Goal: Task Accomplishment & Management: Manage account settings

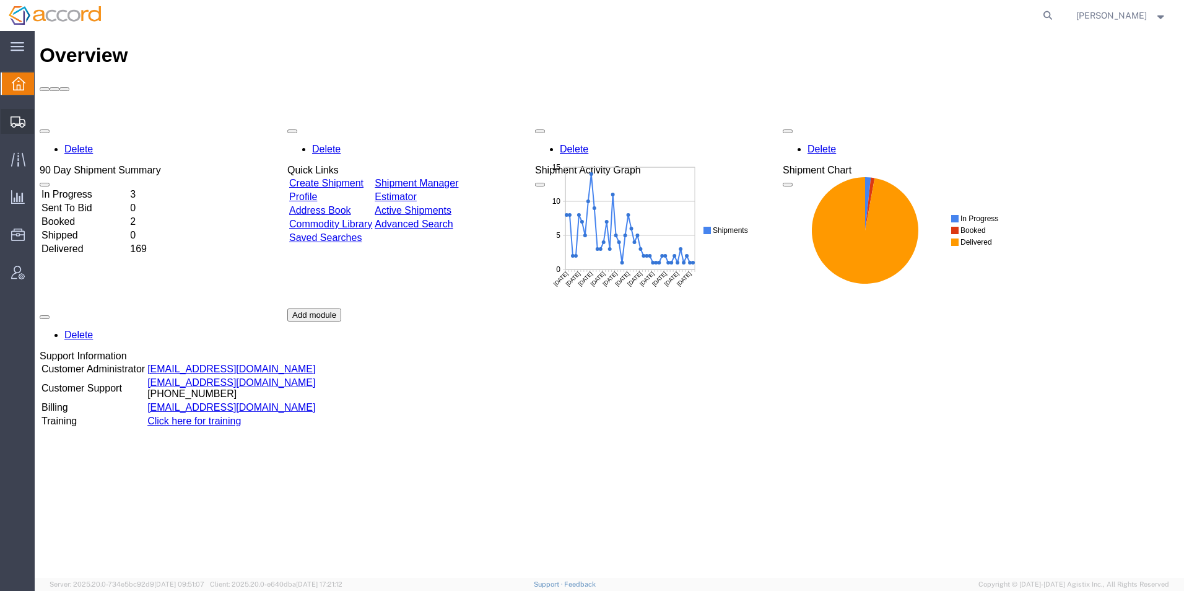
click at [0, 0] on span "Shipment Manager" at bounding box center [0, 0] width 0 height 0
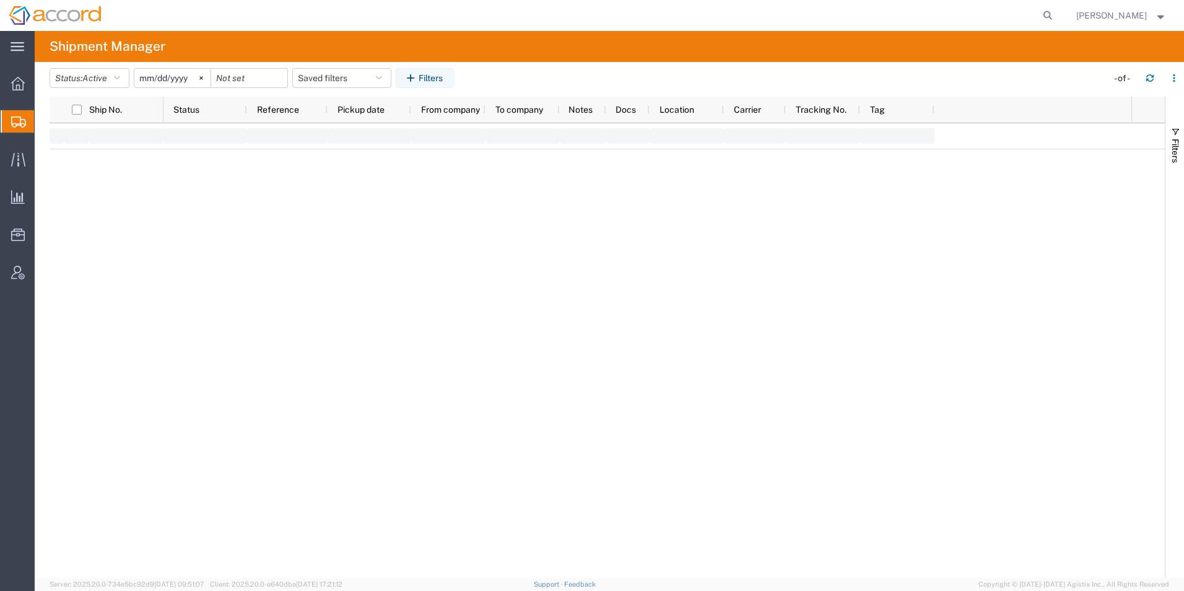
type input "[DATE]"
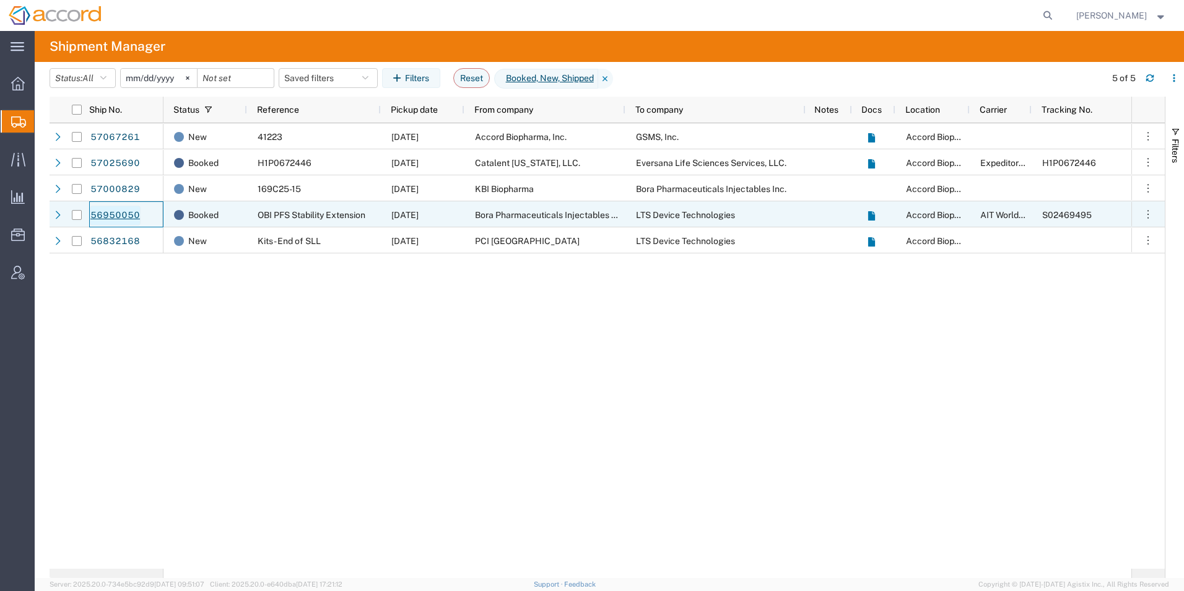
click at [115, 218] on link "56950050" at bounding box center [115, 216] width 51 height 20
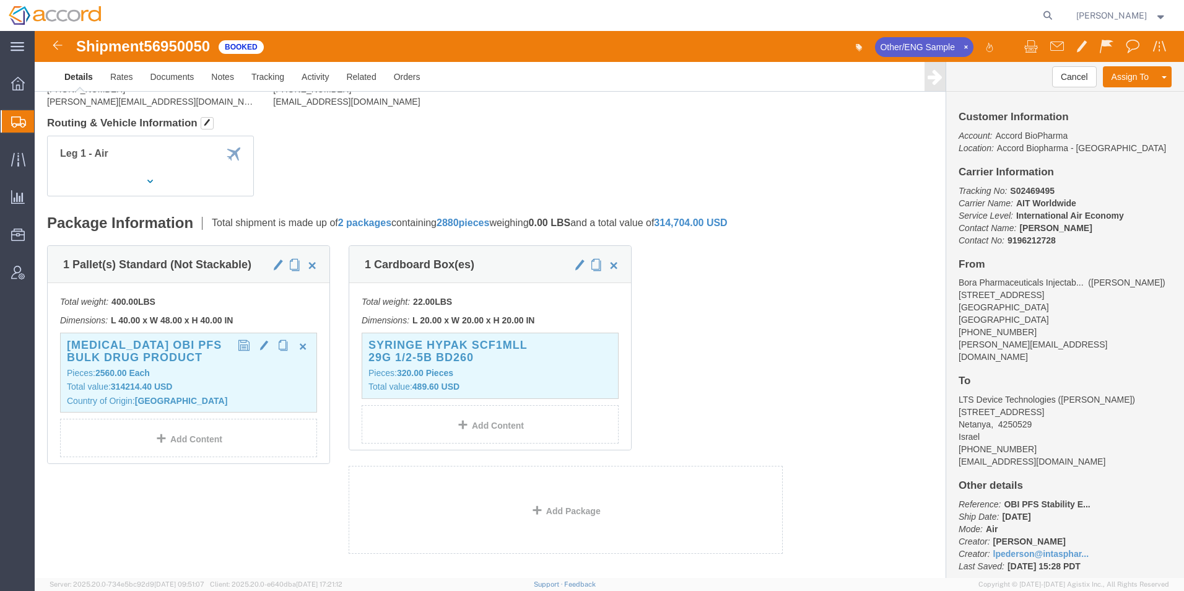
scroll to position [124, 0]
click span "button"
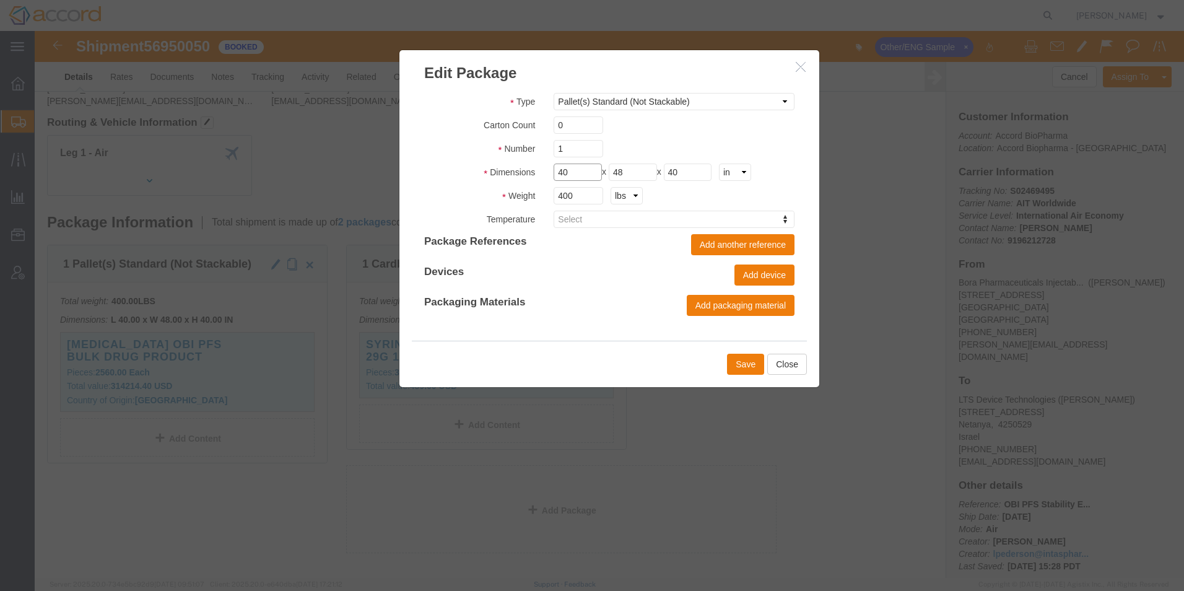
click input "40"
drag, startPoint x: 546, startPoint y: 163, endPoint x: 493, endPoint y: 161, distance: 52.7
click div "Weight 400 kgs lbs"
type input "230"
click button "Save"
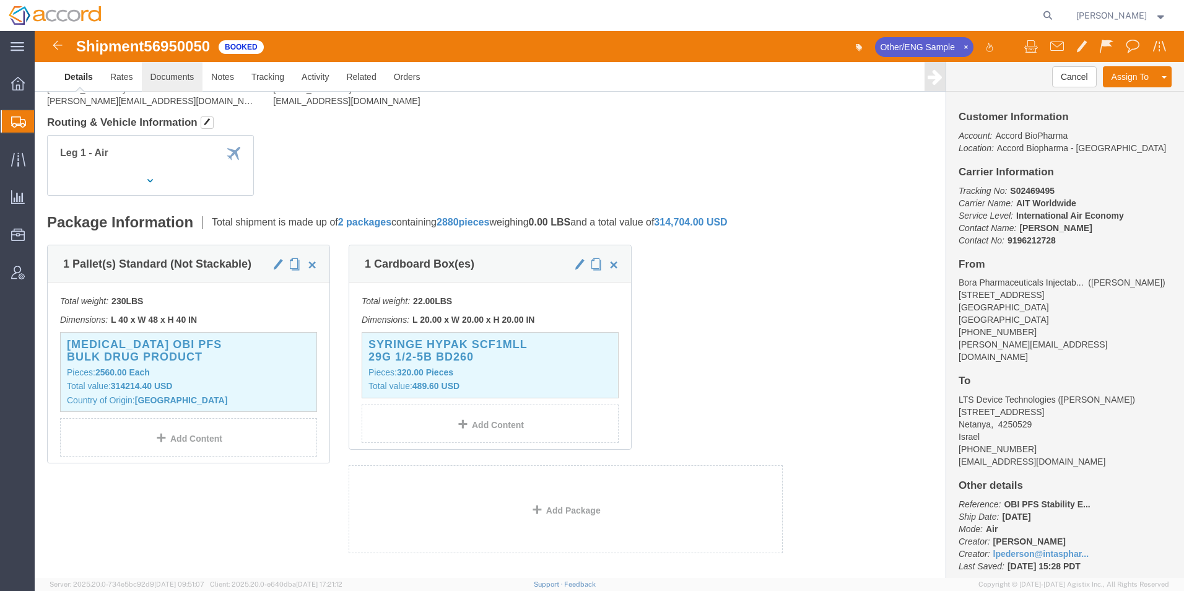
click link "Documents"
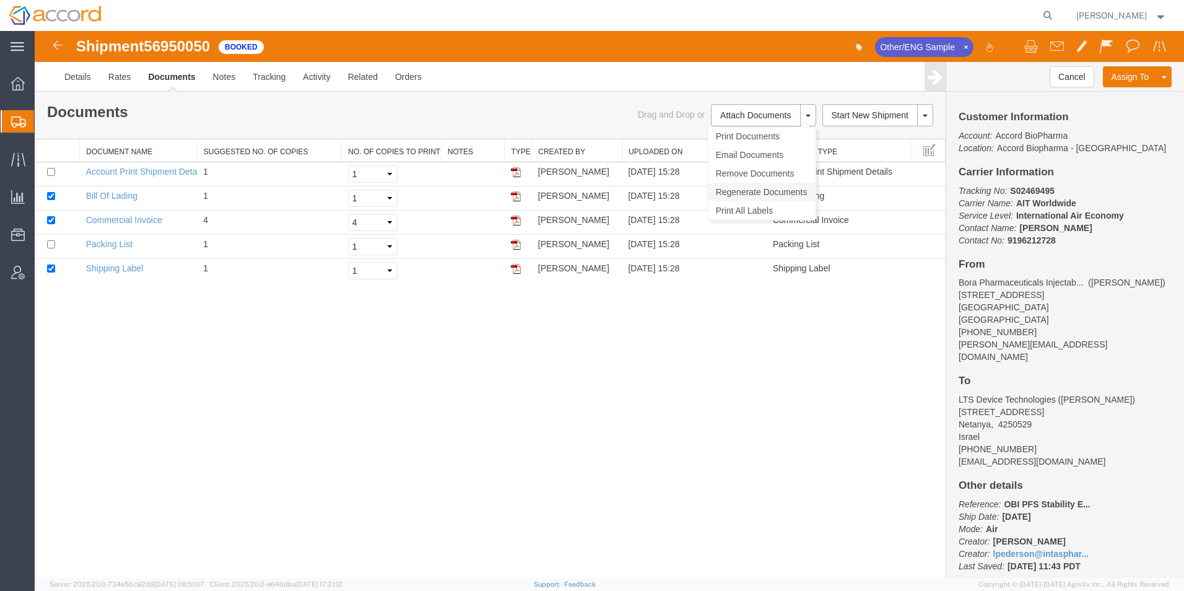
click at [760, 189] on link "Regenerate Documents" at bounding box center [762, 192] width 108 height 19
click at [110, 221] on link "Commercial Invoice" at bounding box center [124, 220] width 76 height 10
